Goal: Task Accomplishment & Management: Complete application form

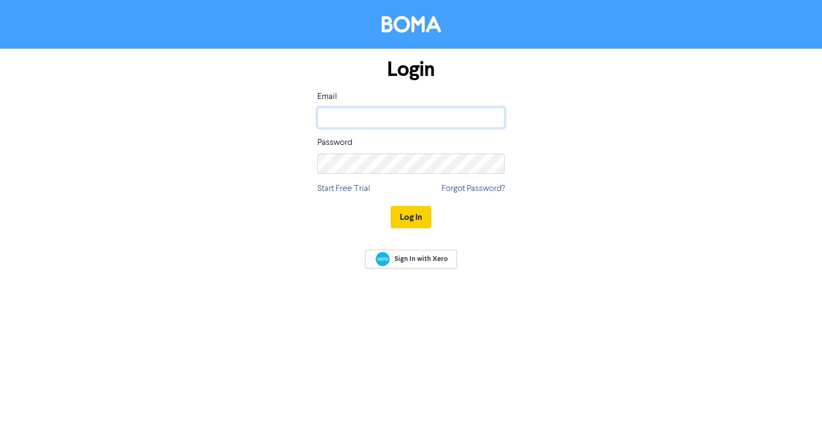
type input "[EMAIL_ADDRESS][DOMAIN_NAME]"
click at [419, 213] on button "Log In" at bounding box center [411, 217] width 41 height 22
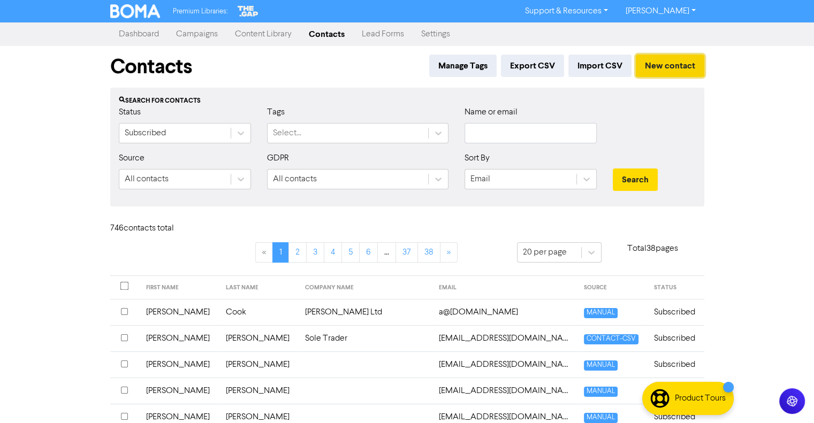
click at [647, 68] on button "New contact" at bounding box center [670, 66] width 68 height 22
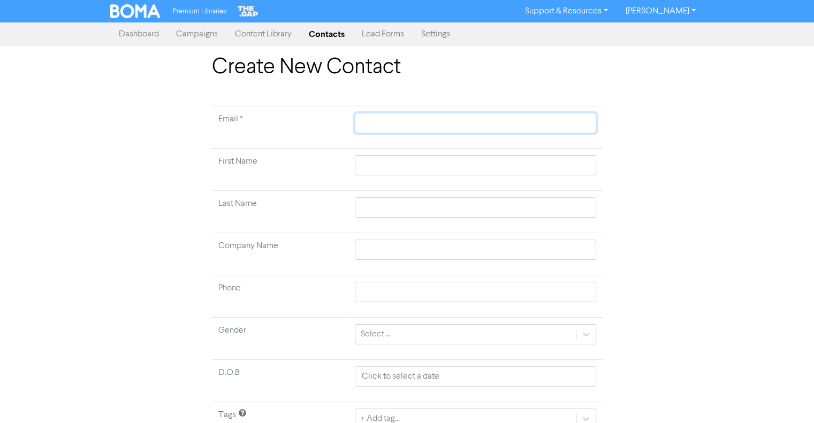
paste input "[EMAIL_ADDRESS][DOMAIN_NAME]"
type input "[EMAIL_ADDRESS][DOMAIN_NAME]"
click at [385, 167] on input "text" at bounding box center [475, 165] width 241 height 20
type input "R"
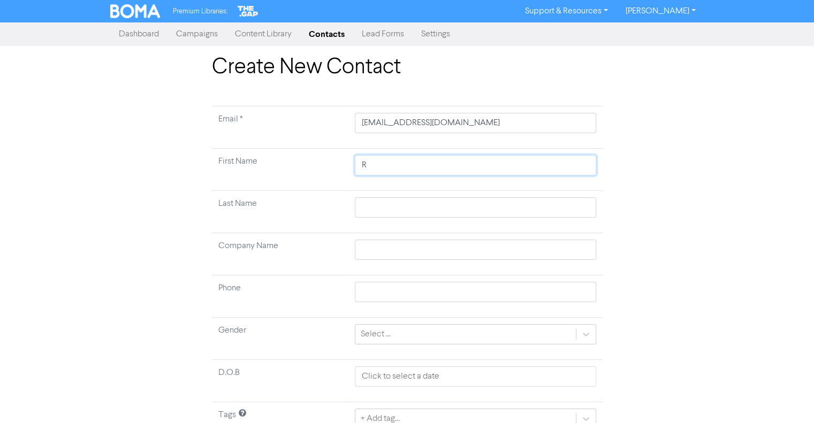
type input "Ro"
type input "Ros"
type input "Rosi"
type input "[PERSON_NAME]"
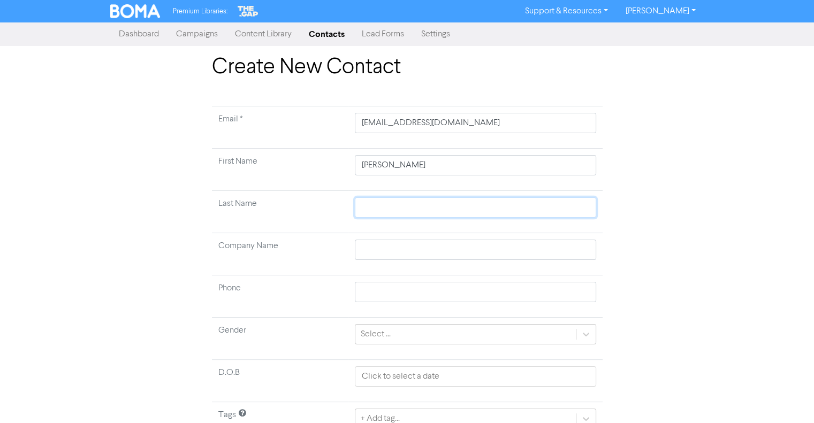
click at [389, 206] on input "text" at bounding box center [475, 207] width 241 height 20
type input "Y"
type input "Yo"
type input "You"
type input "Youn"
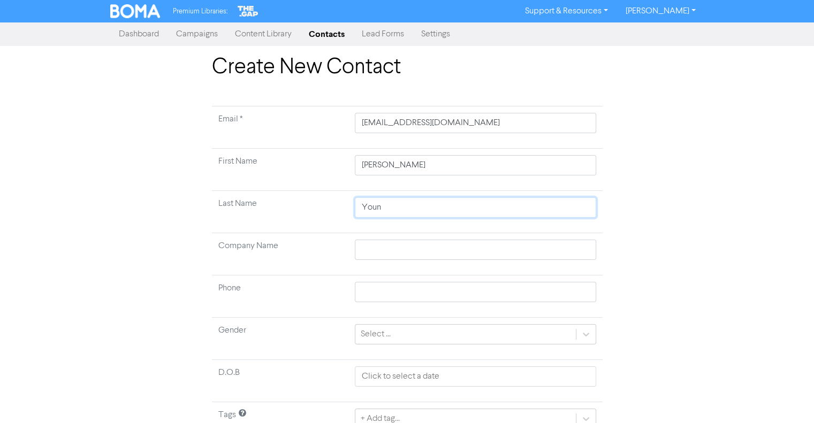
type input "Young"
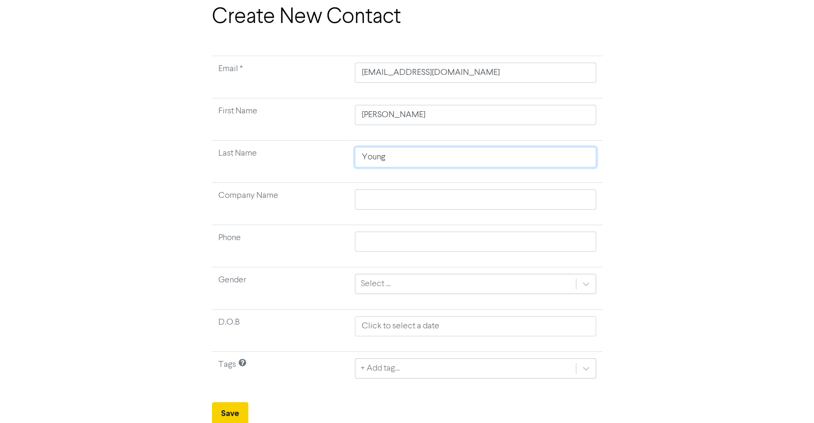
type input "Young"
click at [225, 407] on button "Save" at bounding box center [230, 413] width 36 height 22
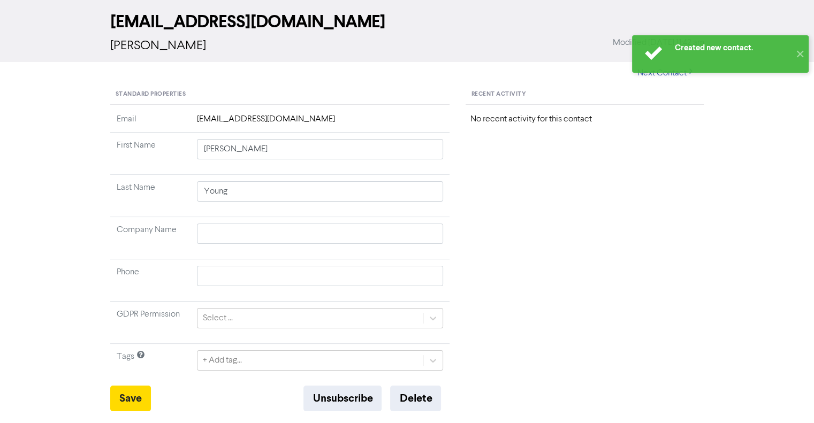
scroll to position [107, 0]
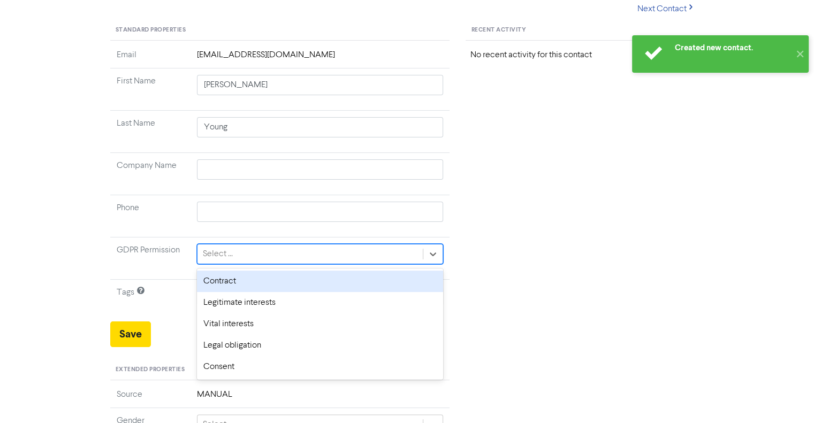
click at [432, 256] on icon at bounding box center [433, 254] width 11 height 11
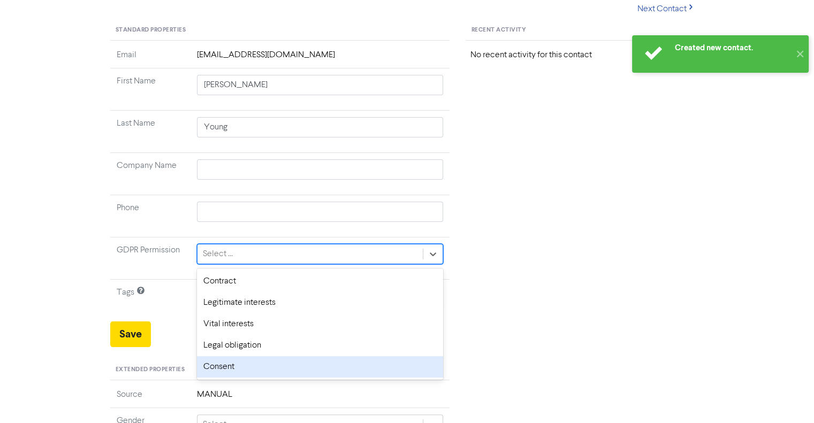
click at [228, 264] on div "option Consent focused, 5 of 5. 5 results available. Use Up and Down to choose …" at bounding box center [320, 254] width 247 height 20
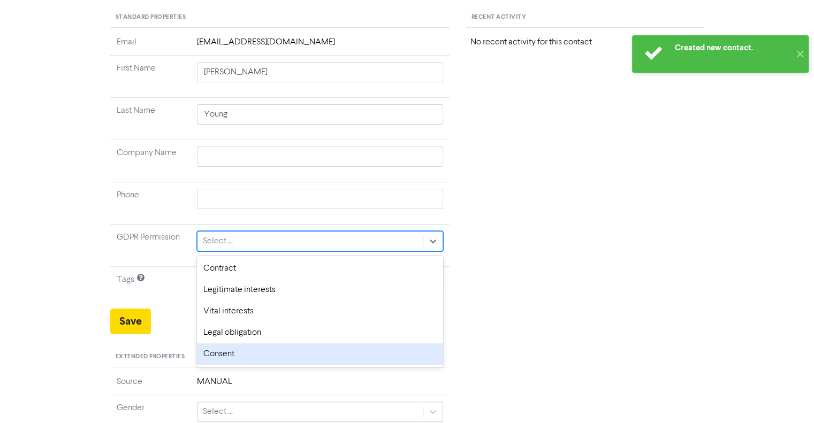
scroll to position [161, 0]
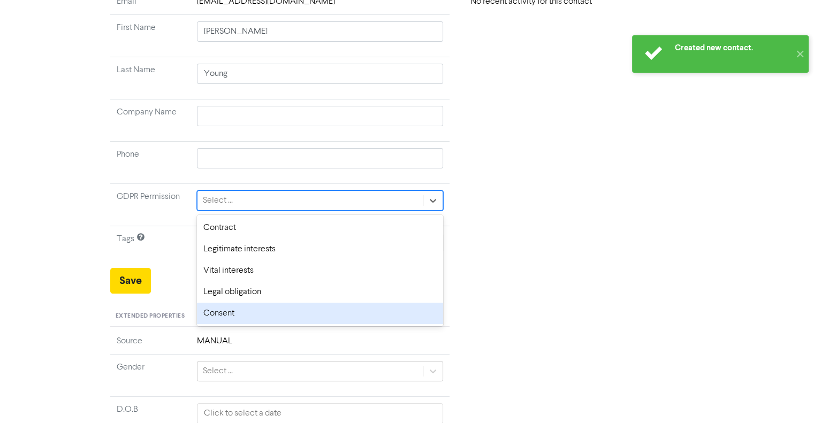
click at [226, 316] on div "Consent" at bounding box center [320, 313] width 247 height 21
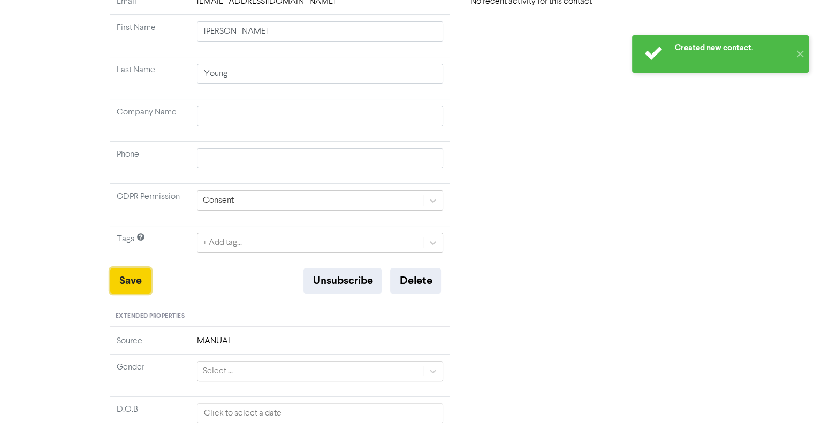
click at [143, 284] on button "Save" at bounding box center [130, 281] width 41 height 26
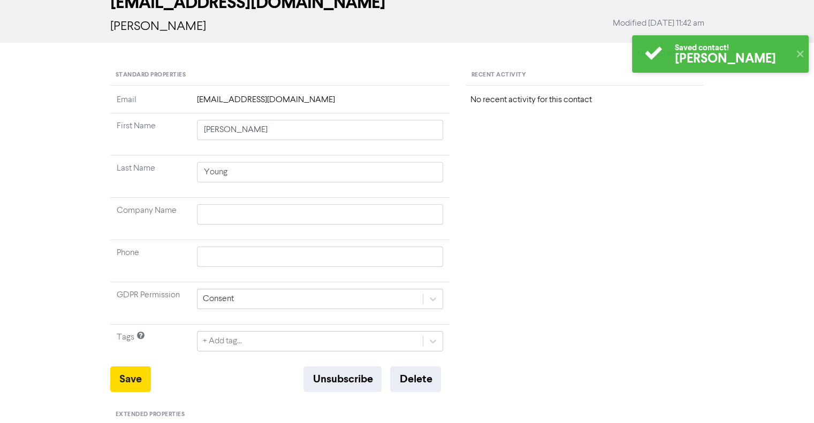
scroll to position [0, 0]
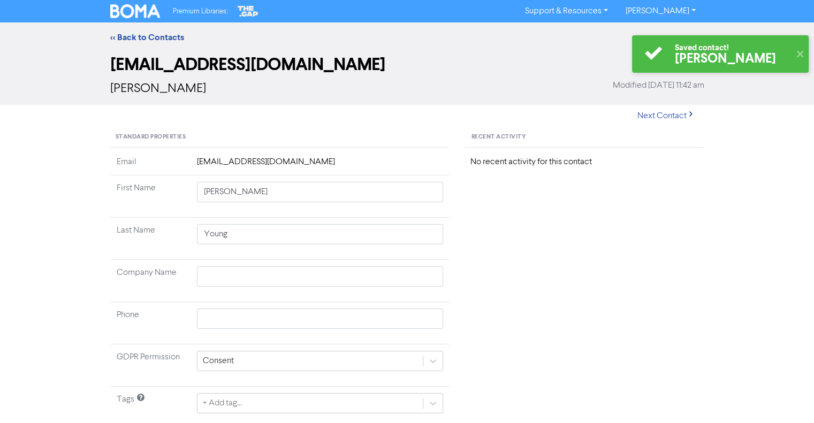
click at [688, 10] on link "[PERSON_NAME]" at bounding box center [659, 11] width 87 height 17
click at [672, 32] on div "Saved contact! [PERSON_NAME] ✕" at bounding box center [720, 54] width 187 height 48
